Goal: Task Accomplishment & Management: Check status

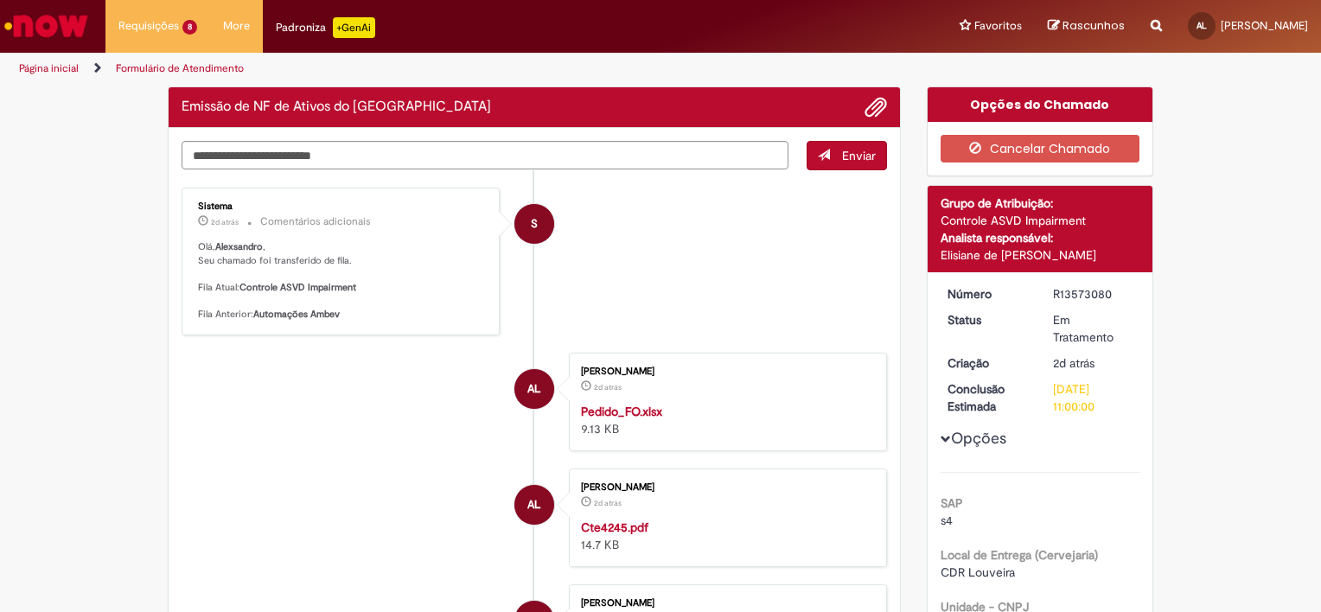
click at [52, 18] on img "Ir para a Homepage" at bounding box center [46, 26] width 89 height 35
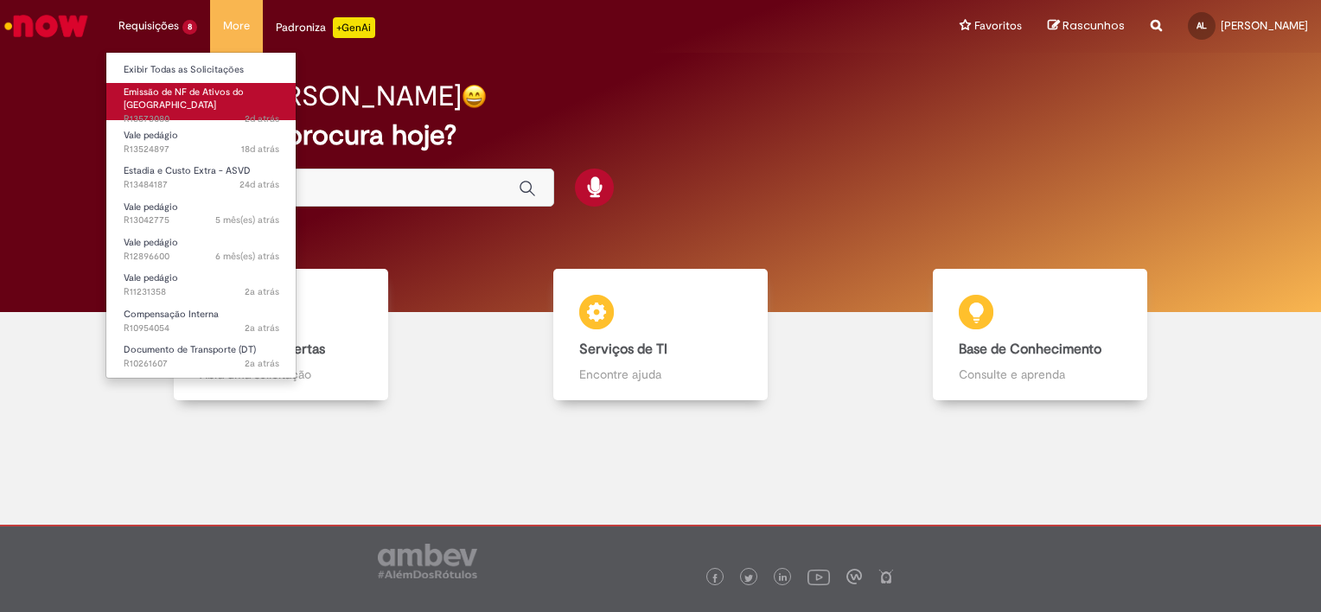
click at [178, 112] on span "2d atrás 2 dias atrás R13573080" at bounding box center [202, 119] width 156 height 14
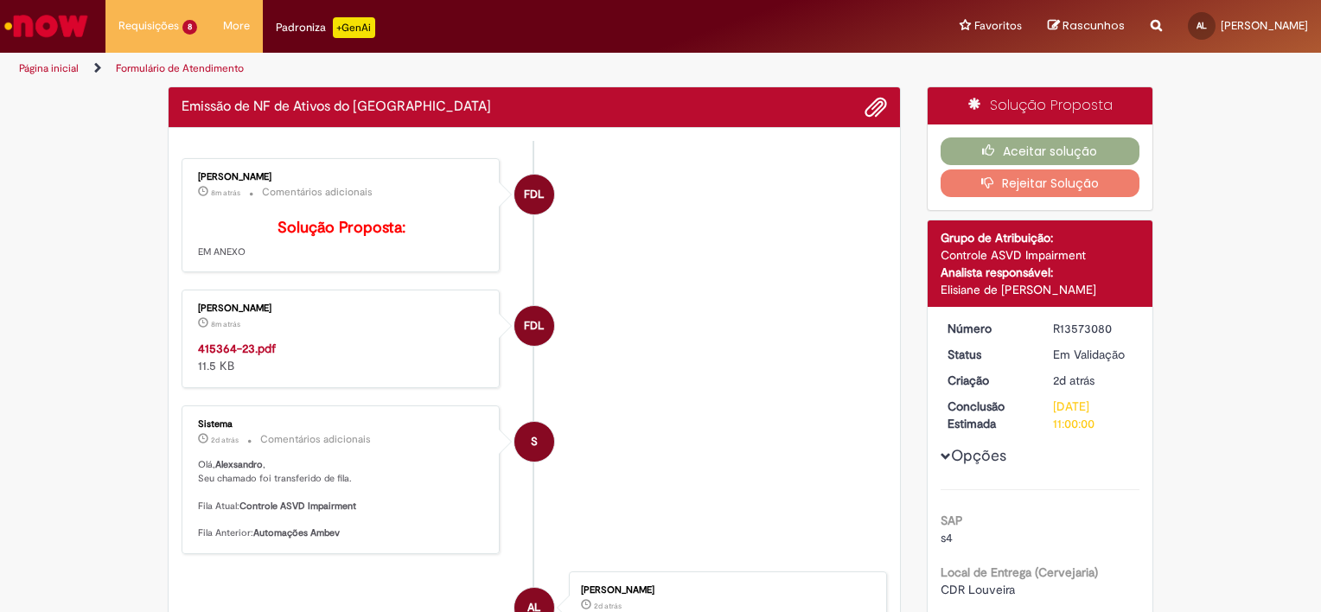
click at [252, 356] on strong "415364-23.pdf" at bounding box center [237, 349] width 78 height 16
